Goal: Navigation & Orientation: Find specific page/section

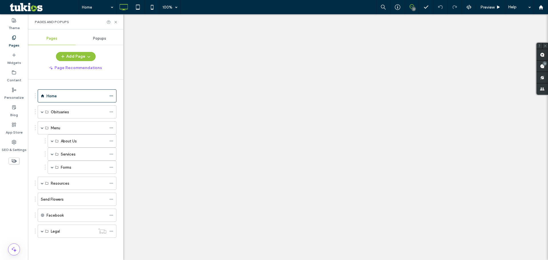
click at [53, 142] on span at bounding box center [52, 140] width 3 height 3
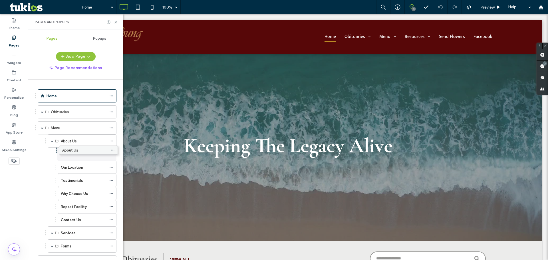
drag, startPoint x: 74, startPoint y: 154, endPoint x: 76, endPoint y: 149, distance: 5.1
click at [79, 152] on div "About Us" at bounding box center [84, 154] width 46 height 6
click at [82, 170] on label "Our Location" at bounding box center [72, 167] width 22 height 10
click at [81, 192] on div at bounding box center [274, 130] width 548 height 260
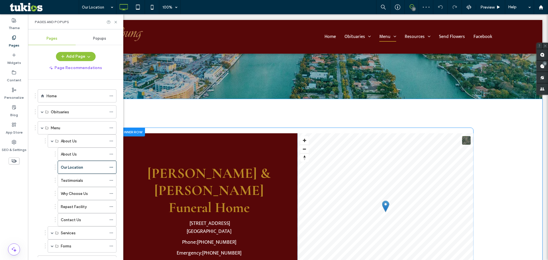
scroll to position [228, 0]
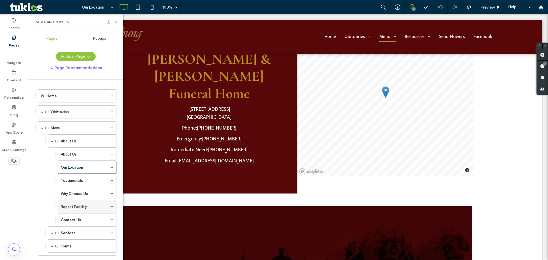
click at [78, 202] on div "Repast Facility" at bounding box center [84, 206] width 46 height 13
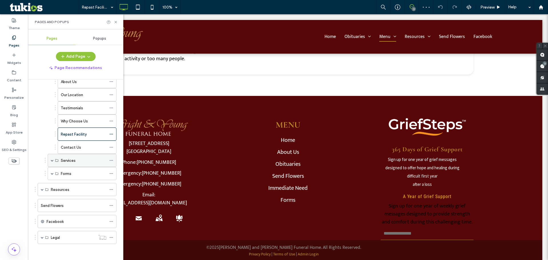
scroll to position [74, 0]
click at [43, 188] on span at bounding box center [42, 188] width 3 height 3
